Goal: Information Seeking & Learning: Learn about a topic

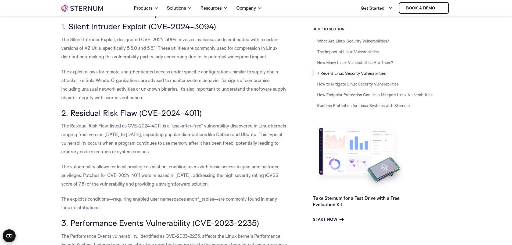
scroll to position [587, 0]
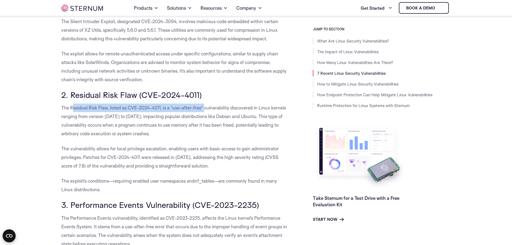
drag, startPoint x: 72, startPoint y: 107, endPoint x: 205, endPoint y: 112, distance: 132.8
click at [205, 112] on p "The Residual Risk Flaw, listed as CVE-2024-4011, is a “use-after-free” vulnerab…" at bounding box center [174, 120] width 227 height 34
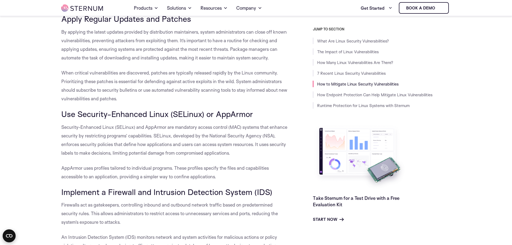
scroll to position [1286, 0]
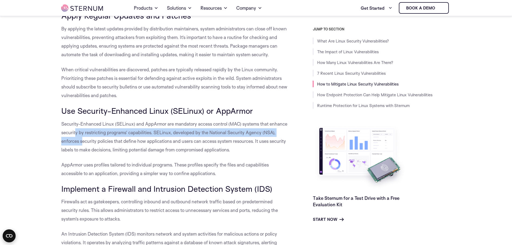
drag, startPoint x: 82, startPoint y: 143, endPoint x: 82, endPoint y: 153, distance: 9.4
click at [82, 153] on p "Security-Enhanced Linux (SELinux) and AppArmor are mandatory access control (MA…" at bounding box center [174, 137] width 227 height 34
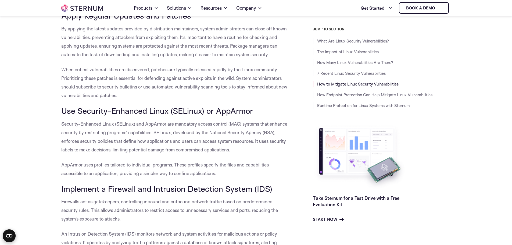
click at [89, 151] on span "Security-Enhanced Linux (SELinux) and AppArmor are mandatory access control (MA…" at bounding box center [174, 136] width 226 height 31
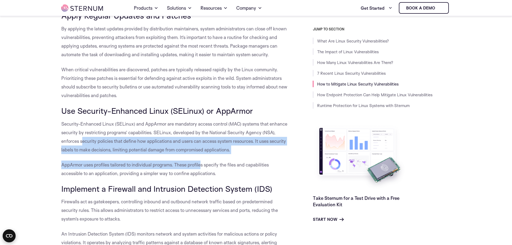
drag, startPoint x: 83, startPoint y: 149, endPoint x: 200, endPoint y: 169, distance: 118.7
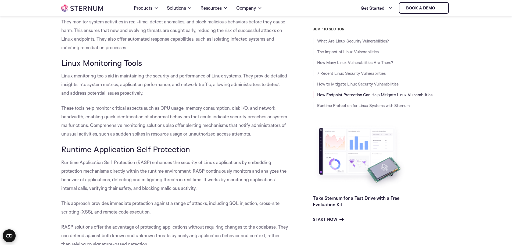
scroll to position [1823, 0]
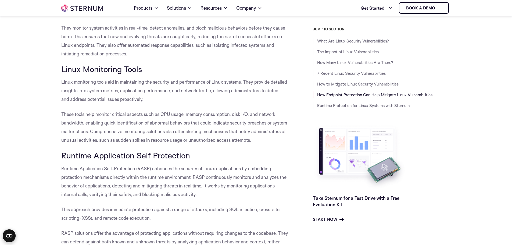
drag, startPoint x: 104, startPoint y: 99, endPoint x: 149, endPoint y: 107, distance: 45.4
click at [149, 103] on p "Linux monitoring tools aid in maintaining the security and performance of Linux…" at bounding box center [174, 91] width 227 height 26
click at [152, 135] on p "These tools help monitor critical aspects such as CPU usage, memory consumption…" at bounding box center [174, 127] width 227 height 34
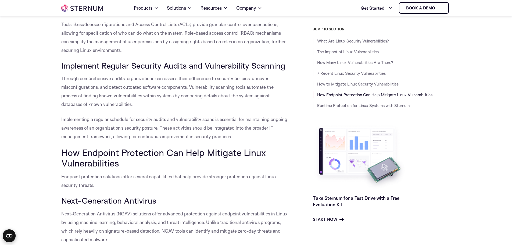
scroll to position [1581, 0]
